Goal: Task Accomplishment & Management: Manage account settings

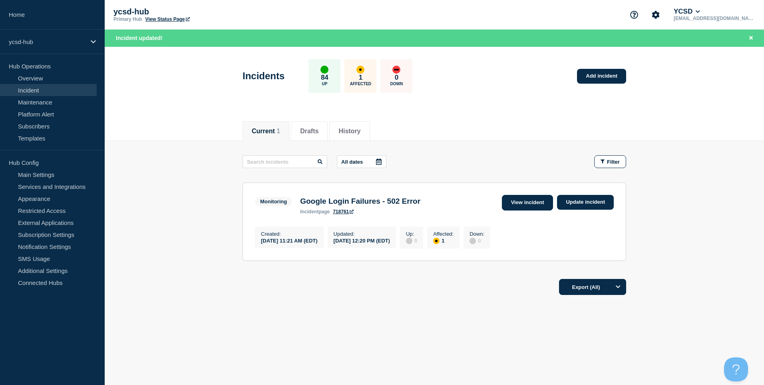
click at [533, 198] on link "View incident" at bounding box center [528, 203] width 52 height 16
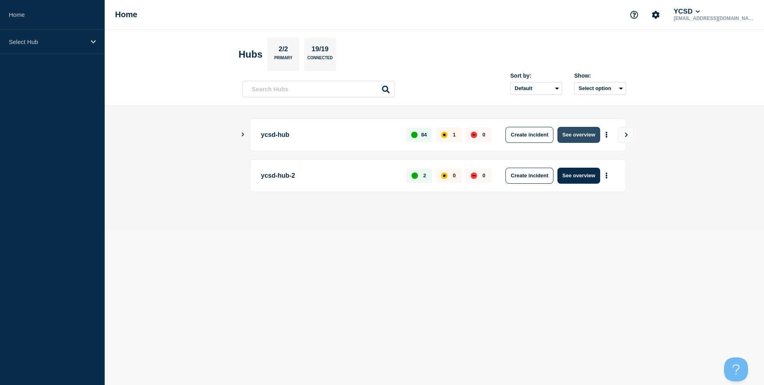
click at [590, 137] on button "See overview" at bounding box center [579, 135] width 42 height 16
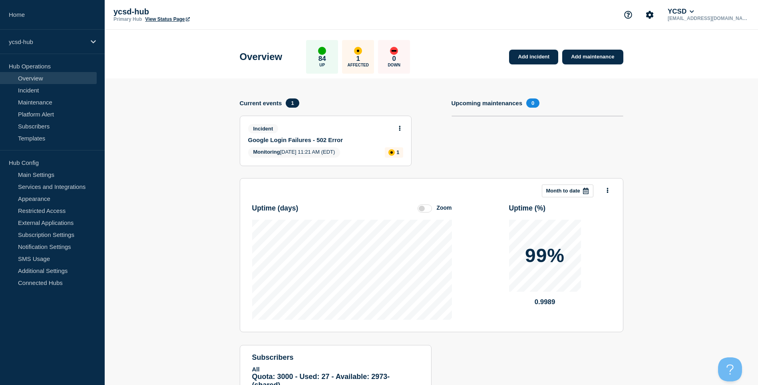
click at [395, 129] on div "Incident" at bounding box center [322, 128] width 148 height 9
click at [399, 129] on button at bounding box center [400, 128] width 7 height 7
click at [404, 157] on link "Update incident" at bounding box center [399, 158] width 39 height 6
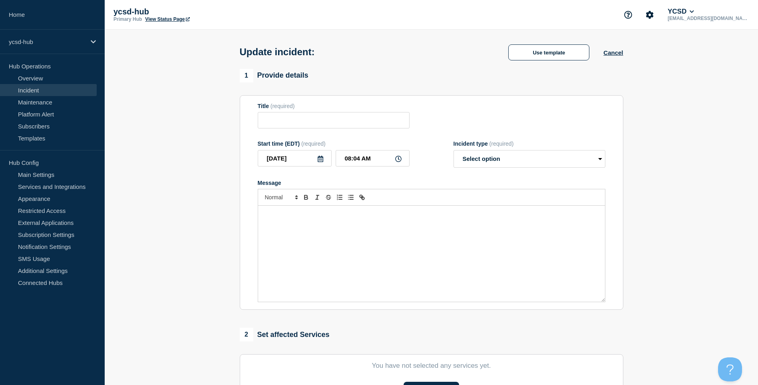
type input "Google Login Failures - 502 Error"
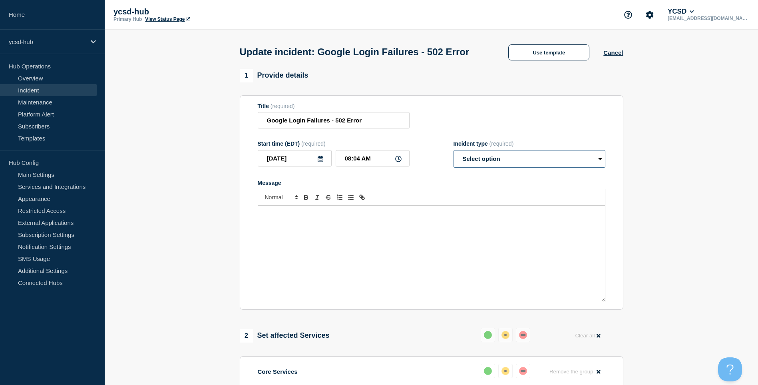
click at [513, 167] on select "Select option Investigating Identified Monitoring Resolved" at bounding box center [530, 159] width 152 height 18
select select "resolved"
click at [454, 165] on select "Select option Investigating Identified Monitoring Resolved" at bounding box center [530, 159] width 152 height 18
click at [461, 263] on div "Message" at bounding box center [431, 253] width 347 height 96
click at [391, 166] on input "08:04 AM" at bounding box center [373, 158] width 74 height 16
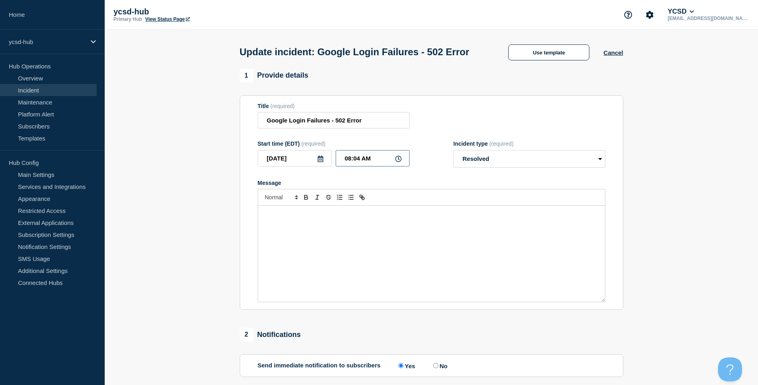
click at [393, 166] on input "08:04 AM" at bounding box center [373, 158] width 74 height 16
click at [399, 162] on icon at bounding box center [398, 158] width 6 height 6
drag, startPoint x: 384, startPoint y: 176, endPoint x: 267, endPoint y: 181, distance: 116.8
click at [267, 166] on div "[DATE] 08:04 AM" at bounding box center [334, 158] width 152 height 16
type input "12:01 AM"
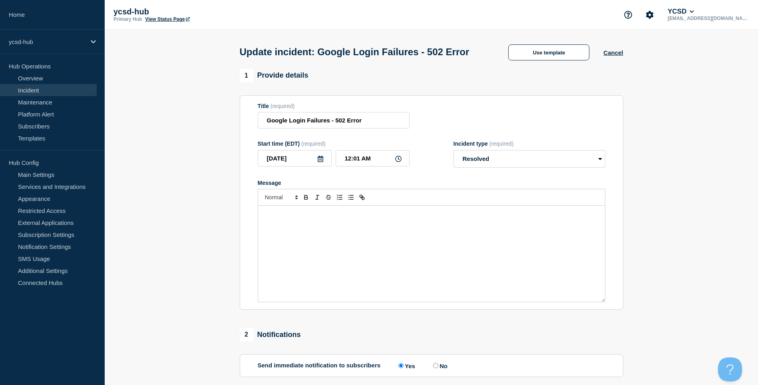
click at [357, 250] on div "Message" at bounding box center [431, 253] width 347 height 96
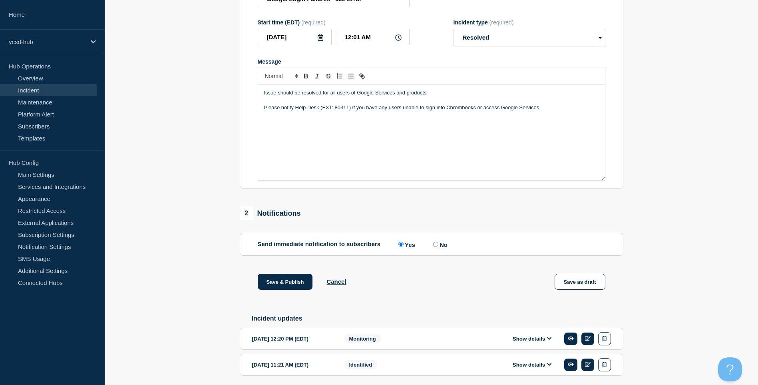
scroll to position [166, 0]
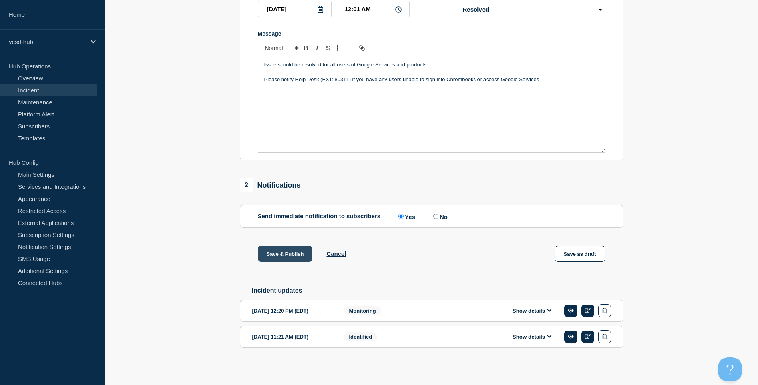
click at [268, 252] on button "Save & Publish" at bounding box center [285, 253] width 55 height 16
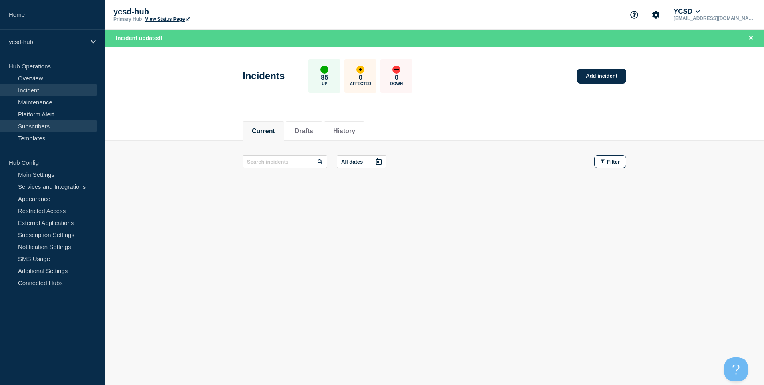
click at [26, 124] on link "Subscribers" at bounding box center [48, 126] width 97 height 12
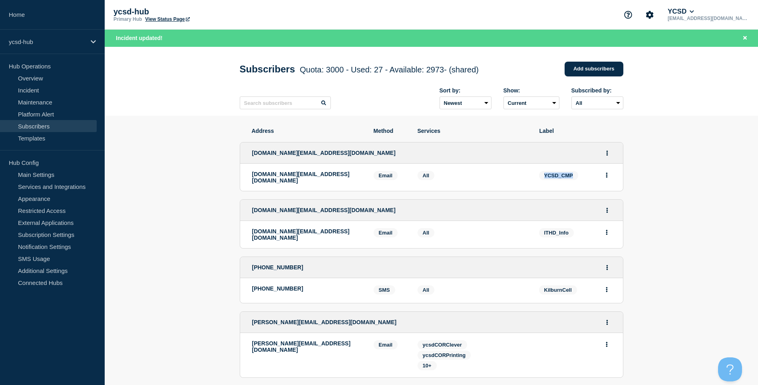
drag, startPoint x: 573, startPoint y: 177, endPoint x: 544, endPoint y: 177, distance: 29.2
click at [544, 177] on span "YCSD_CMP" at bounding box center [558, 175] width 39 height 9
click at [554, 172] on li "[DOMAIN_NAME][EMAIL_ADDRESS][DOMAIN_NAME] Email Email: [DOMAIN_NAME][EMAIL_ADDR…" at bounding box center [431, 176] width 383 height 27
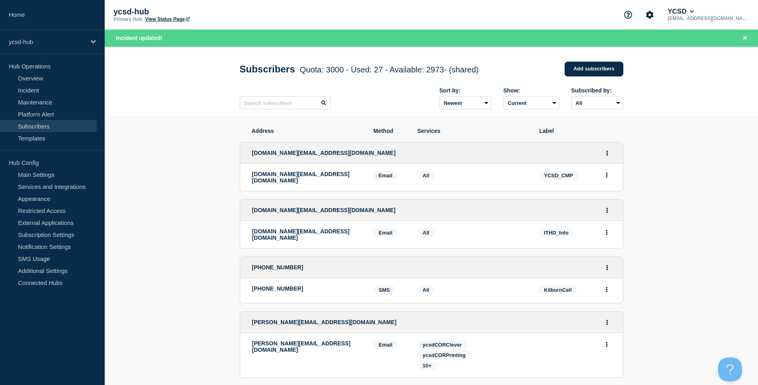
click at [554, 175] on span "YCSD_CMP" at bounding box center [558, 175] width 39 height 9
click at [277, 108] on input "text" at bounding box center [285, 102] width 91 height 13
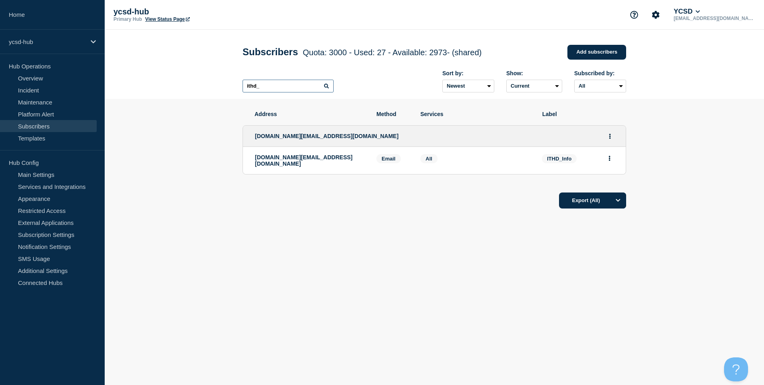
type input "ithd_"
click at [63, 132] on link "Templates" at bounding box center [48, 138] width 97 height 12
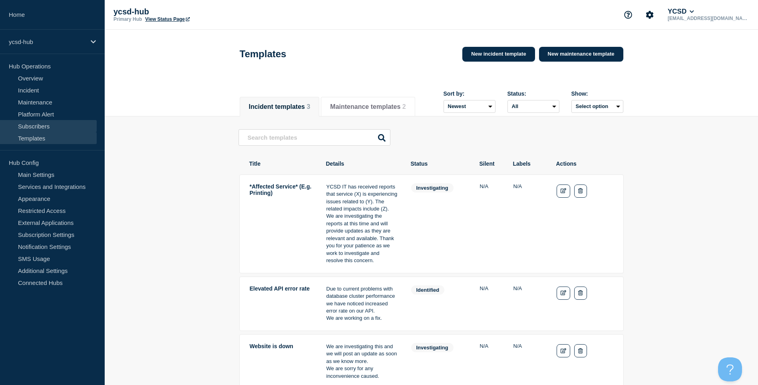
click at [46, 130] on link "Subscribers" at bounding box center [48, 126] width 97 height 12
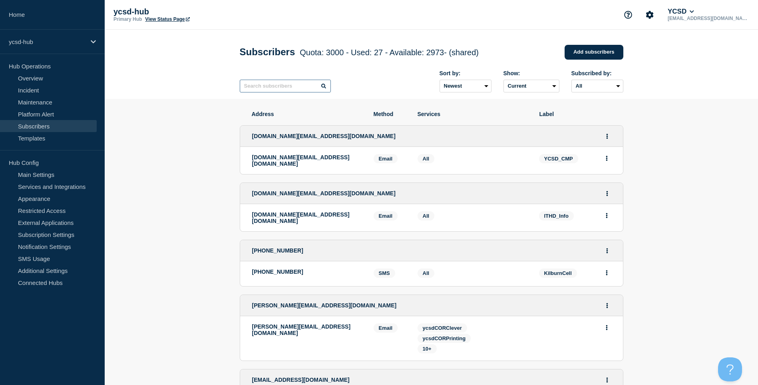
click at [276, 92] on input "text" at bounding box center [285, 86] width 91 height 13
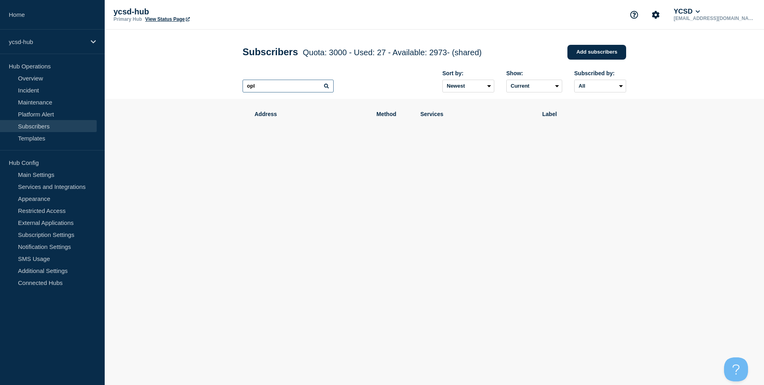
type input "opl"
drag, startPoint x: 293, startPoint y: 92, endPoint x: 100, endPoint y: 64, distance: 195.1
click at [98, 64] on div "Home ycsd-hub Hub Operations Overview Incident Maintenance Platform Alert Subsc…" at bounding box center [382, 108] width 764 height 216
drag, startPoint x: 40, startPoint y: 106, endPoint x: 46, endPoint y: 115, distance: 10.8
click at [42, 106] on link "Maintenance" at bounding box center [48, 102] width 97 height 12
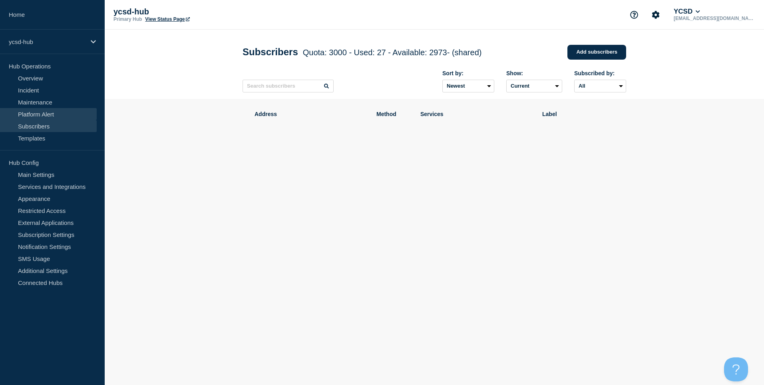
click at [46, 115] on link "Platform Alert" at bounding box center [48, 114] width 97 height 12
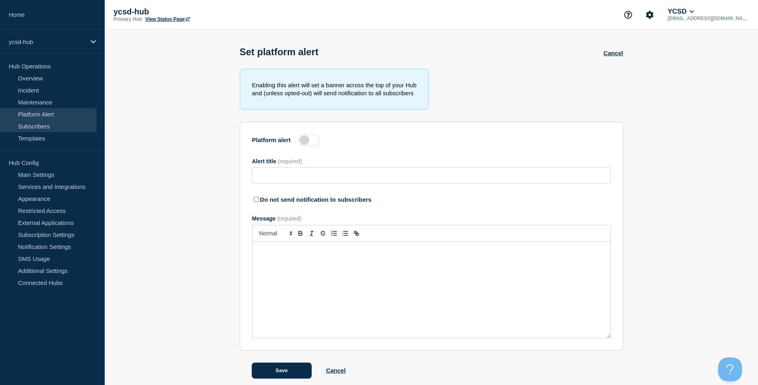
click at [54, 122] on link "Subscribers" at bounding box center [48, 126] width 97 height 12
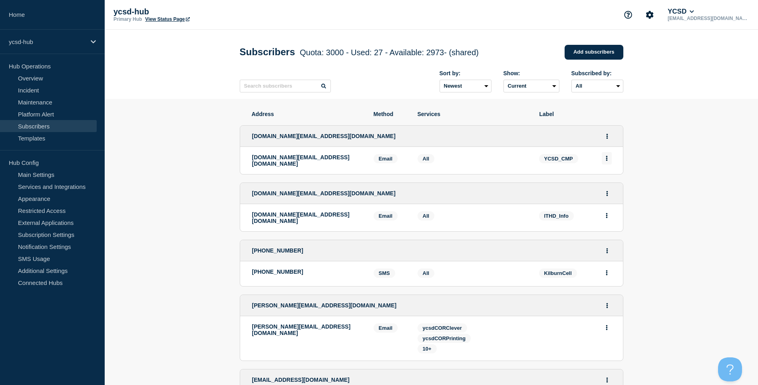
click at [607, 163] on button "Actions" at bounding box center [607, 158] width 10 height 12
click at [609, 180] on button "Delete" at bounding box center [607, 181] width 15 height 6
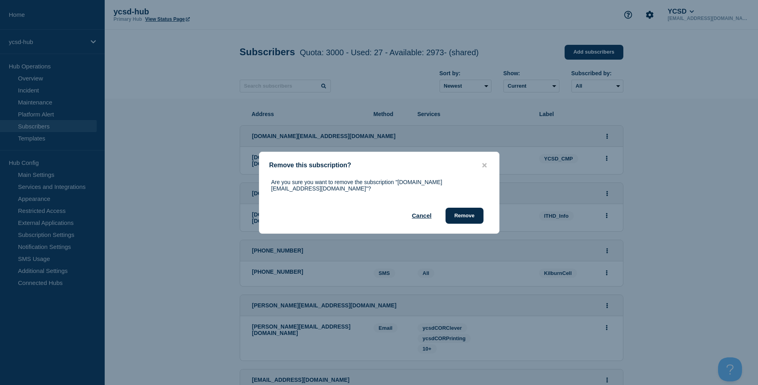
drag, startPoint x: 398, startPoint y: 190, endPoint x: 266, endPoint y: 190, distance: 132.3
click at [266, 190] on div "Are you sure you want to remove the subscription "[DOMAIN_NAME][EMAIL_ADDRESS][…" at bounding box center [379, 201] width 240 height 45
copy p ""[DOMAIN_NAME][EMAIL_ADDRESS][DOMAIN_NAME]"?"
click at [464, 219] on button "Remove" at bounding box center [465, 215] width 38 height 16
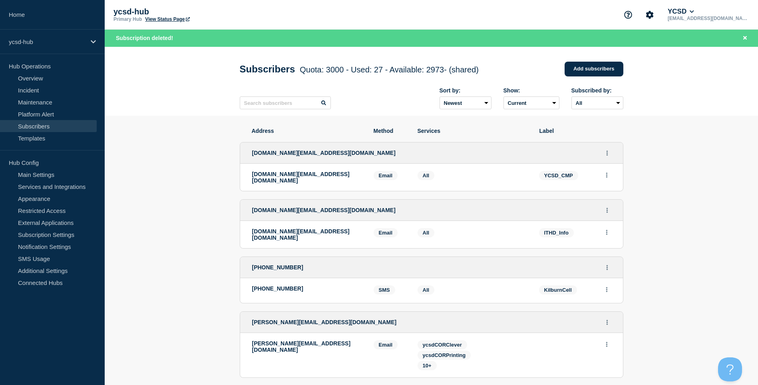
click at [606, 177] on icon "Actions" at bounding box center [607, 174] width 2 height 5
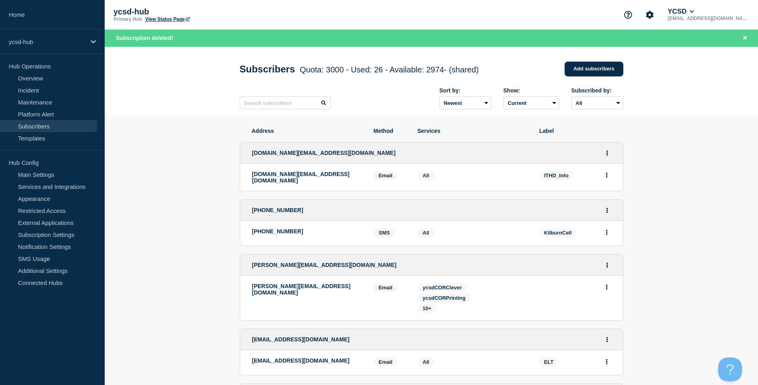
drag, startPoint x: 324, startPoint y: 186, endPoint x: 249, endPoint y: 173, distance: 75.8
click at [249, 173] on li "[DOMAIN_NAME][EMAIL_ADDRESS][DOMAIN_NAME] Email Email: [DOMAIN_NAME][EMAIL_ADDR…" at bounding box center [431, 176] width 383 height 27
copy p "[DOMAIN_NAME][EMAIL_ADDRESS][DOMAIN_NAME]"
click at [606, 158] on button "Actions" at bounding box center [607, 153] width 10 height 12
click at [612, 189] on button "Delete" at bounding box center [607, 186] width 15 height 6
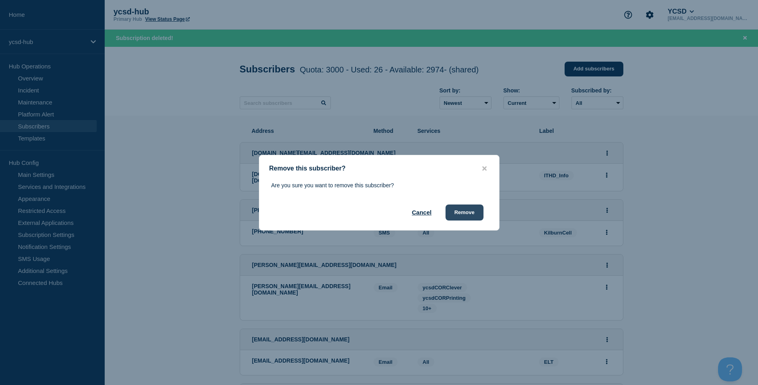
click at [467, 214] on button "Remove" at bounding box center [465, 212] width 38 height 16
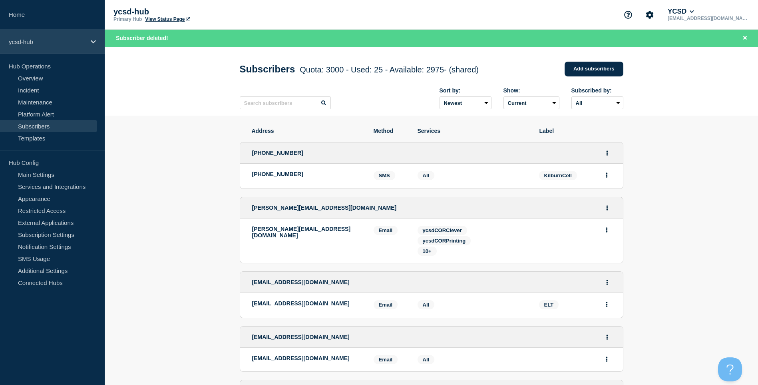
click at [48, 45] on p "ycsd-hub" at bounding box center [47, 41] width 77 height 7
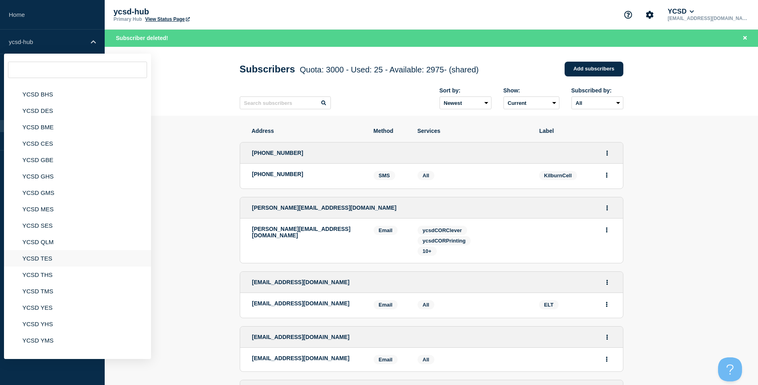
scroll to position [72, 0]
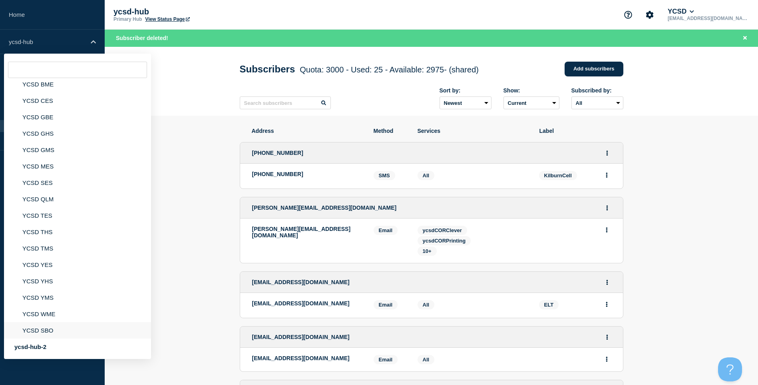
click at [42, 327] on li "YCSD SBO" at bounding box center [77, 330] width 147 height 16
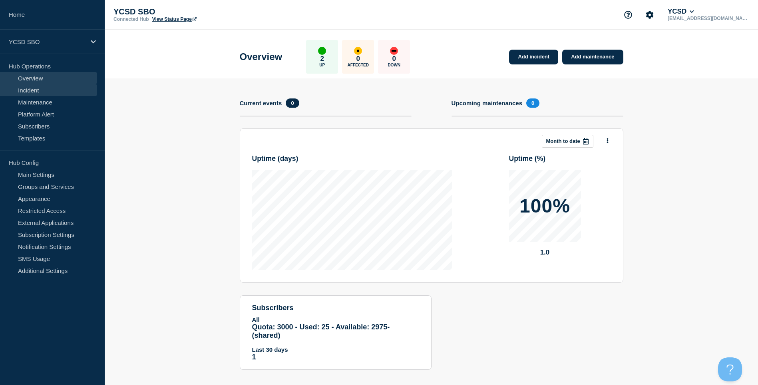
click at [53, 88] on link "Incident" at bounding box center [48, 90] width 97 height 12
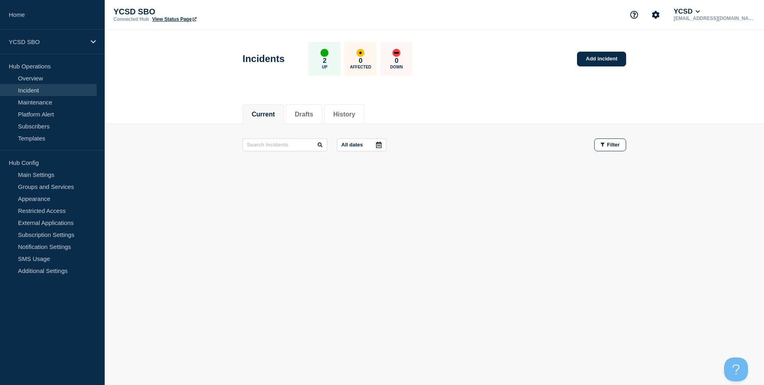
click at [58, 71] on p "Hub Operations" at bounding box center [52, 66] width 105 height 12
click at [58, 73] on link "Overview" at bounding box center [48, 78] width 97 height 12
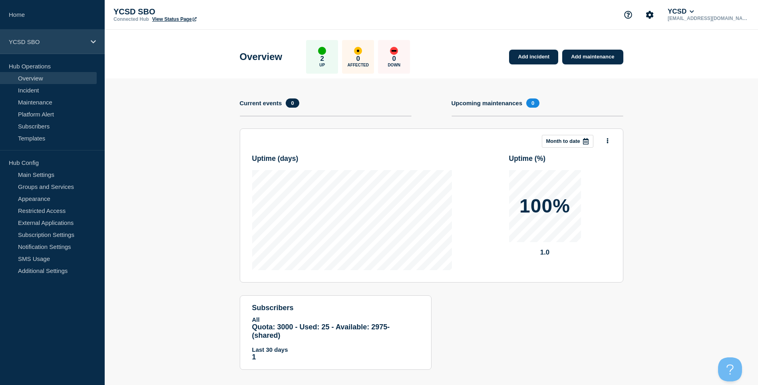
click at [73, 43] on p "YCSD SBO" at bounding box center [47, 41] width 77 height 7
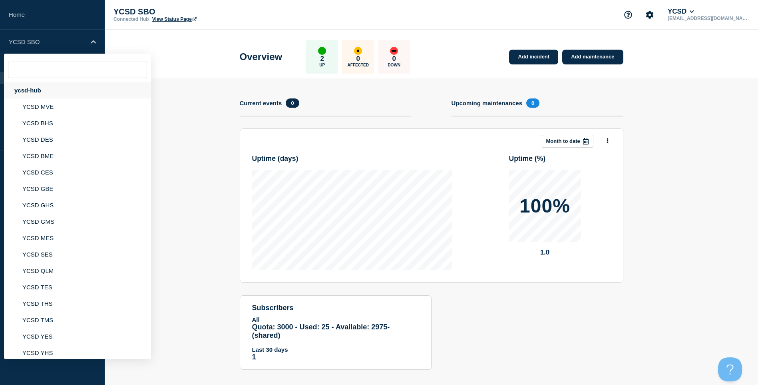
click at [46, 88] on div "ycsd-hub" at bounding box center [77, 90] width 147 height 16
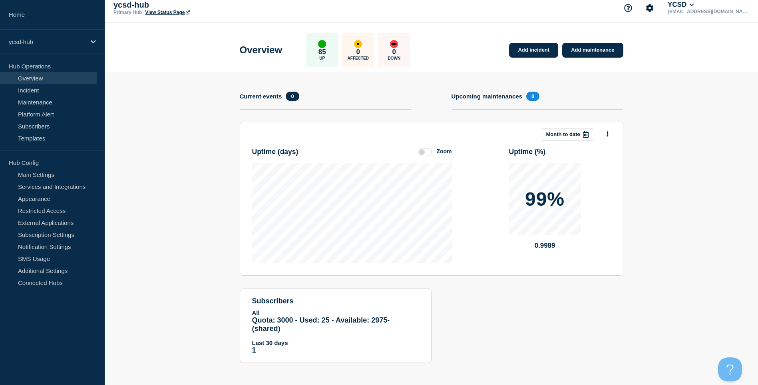
scroll to position [9, 0]
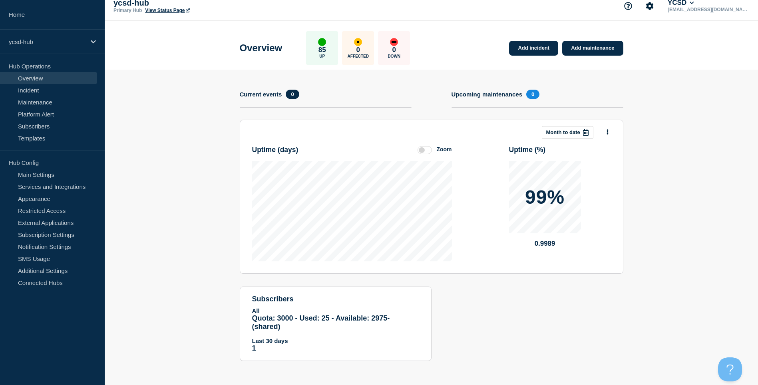
click at [326, 48] on p "85" at bounding box center [323, 50] width 8 height 8
click at [326, 40] on div "up" at bounding box center [322, 42] width 8 height 8
click at [171, 7] on p "ycsd-hub" at bounding box center [194, 2] width 160 height 9
click at [171, 13] on link "View Status Page" at bounding box center [167, 11] width 44 height 6
